Goal: Information Seeking & Learning: Check status

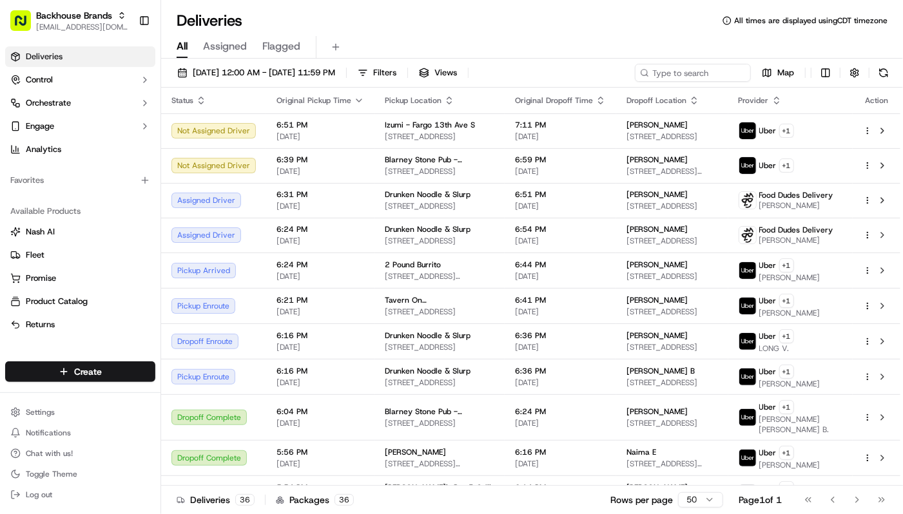
click at [566, 24] on div "Deliveries All times are displayed using CDT timezone" at bounding box center [532, 20] width 742 height 21
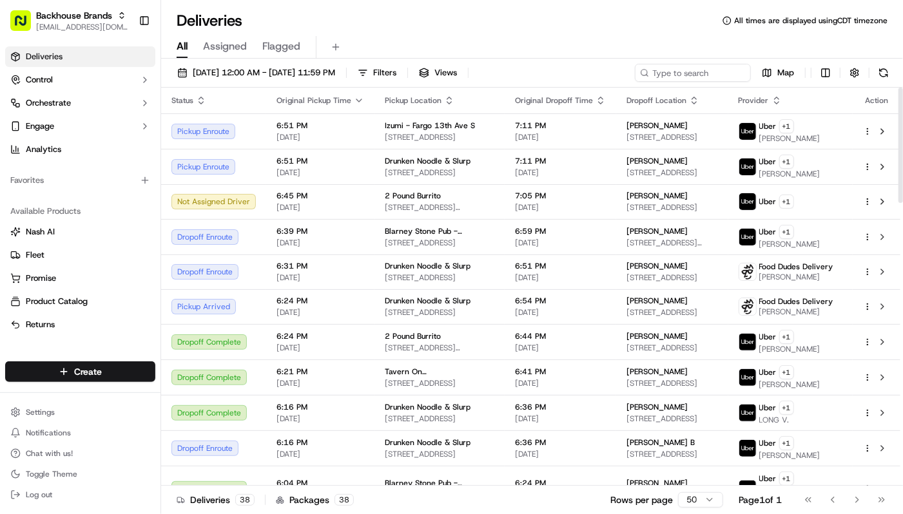
click at [559, 34] on div "All Assigned Flagged" at bounding box center [532, 45] width 742 height 28
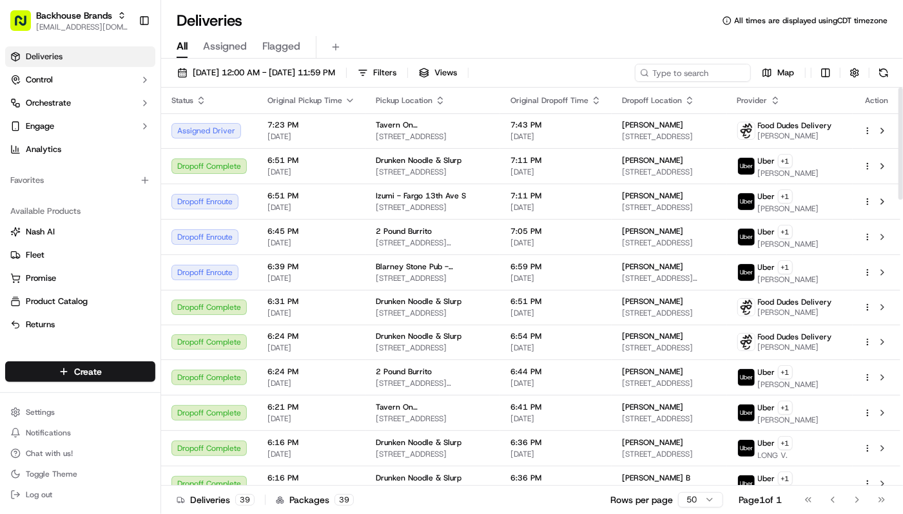
click at [428, 37] on div "All Assigned Flagged" at bounding box center [532, 47] width 742 height 23
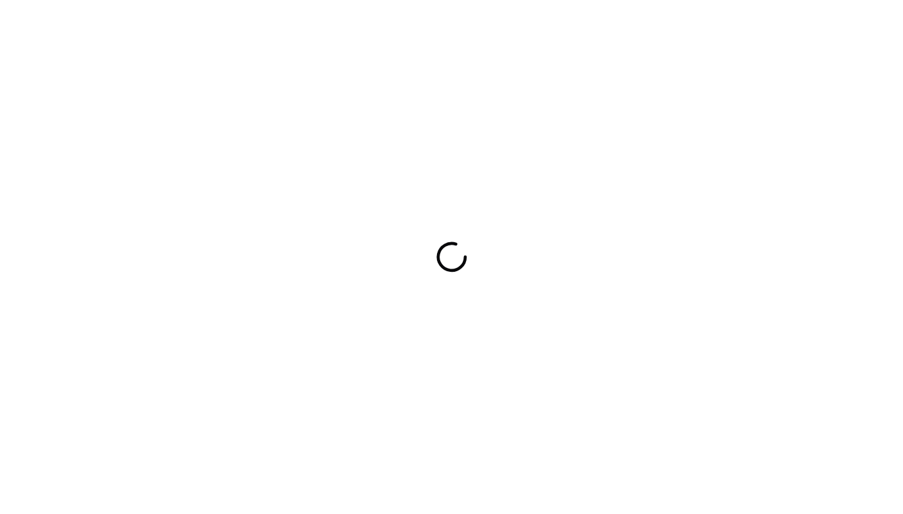
click at [444, 32] on div at bounding box center [451, 257] width 903 height 514
click at [446, 31] on div at bounding box center [451, 257] width 903 height 514
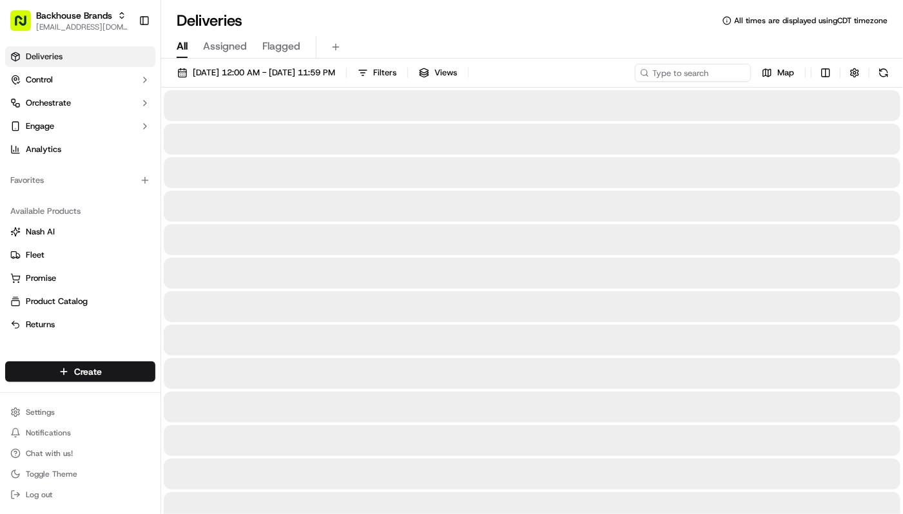
click at [477, 34] on div "All Assigned Flagged" at bounding box center [532, 45] width 742 height 28
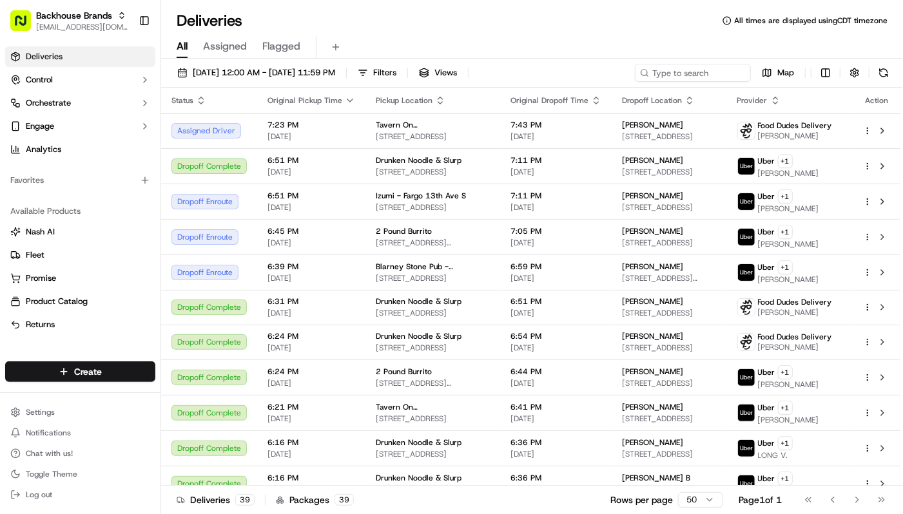
click at [477, 34] on div "All Assigned Flagged" at bounding box center [532, 45] width 742 height 28
click at [525, 42] on div "All Assigned Flagged" at bounding box center [532, 47] width 742 height 23
click at [616, 28] on div "Deliveries All times are displayed using CDT timezone" at bounding box center [532, 20] width 742 height 21
